Goal: Find specific page/section: Find specific page/section

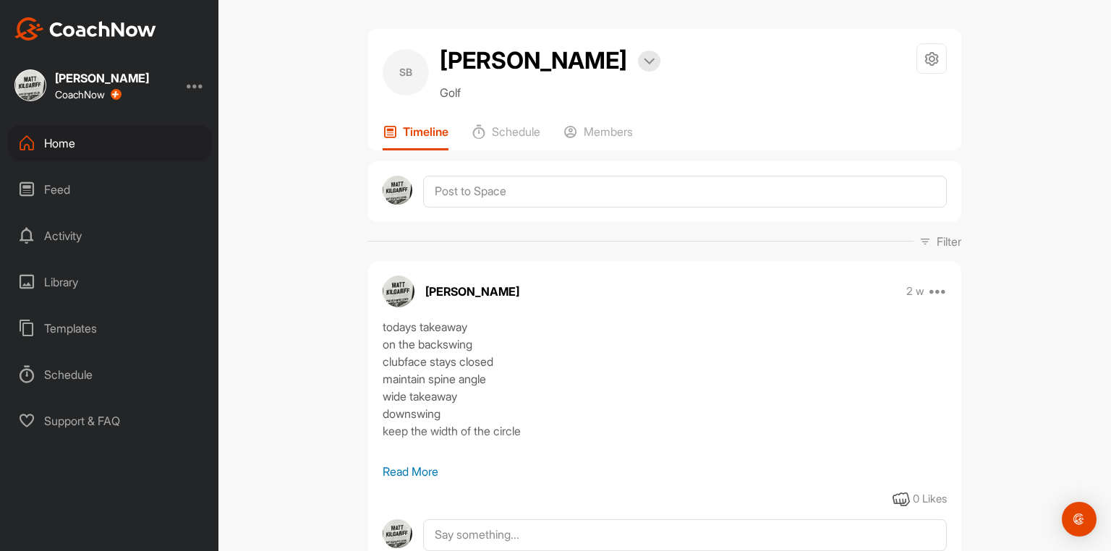
click at [66, 147] on div "Home" at bounding box center [110, 143] width 204 height 36
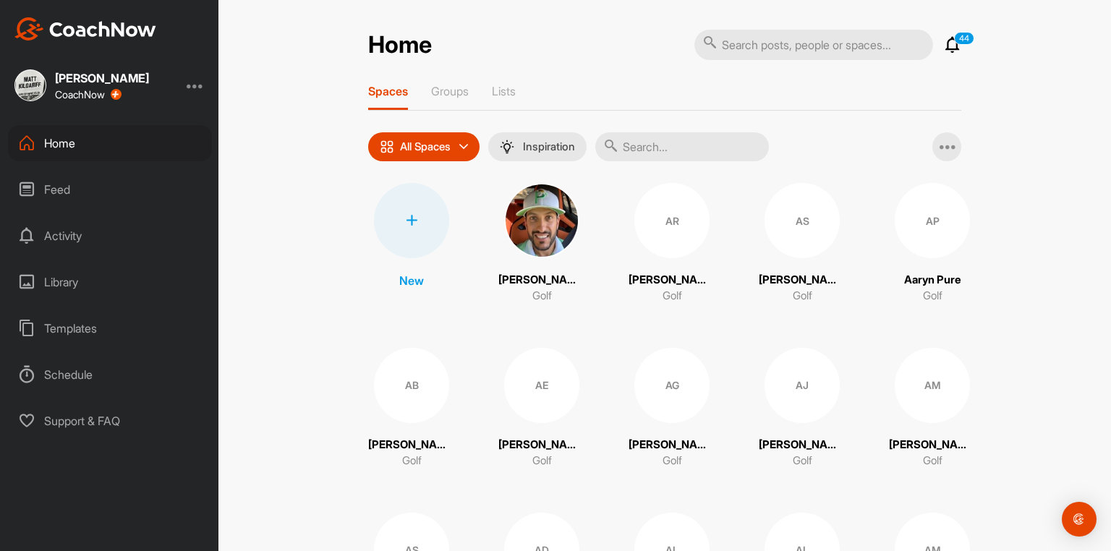
click at [676, 148] on input "text" at bounding box center [682, 146] width 174 height 29
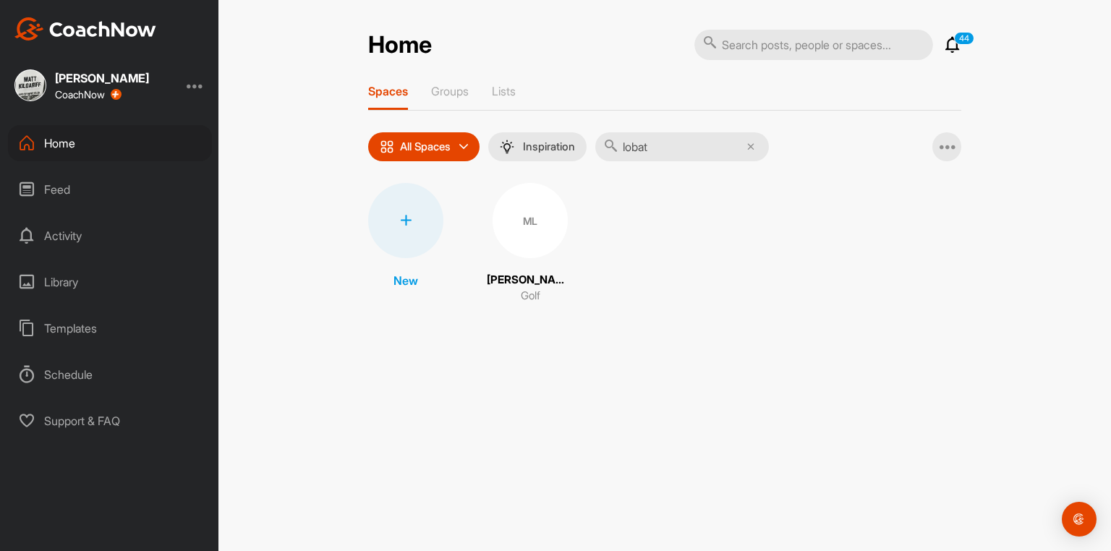
type input "lobat"
click at [527, 229] on div "ML" at bounding box center [530, 220] width 75 height 75
